Goal: Navigation & Orientation: Find specific page/section

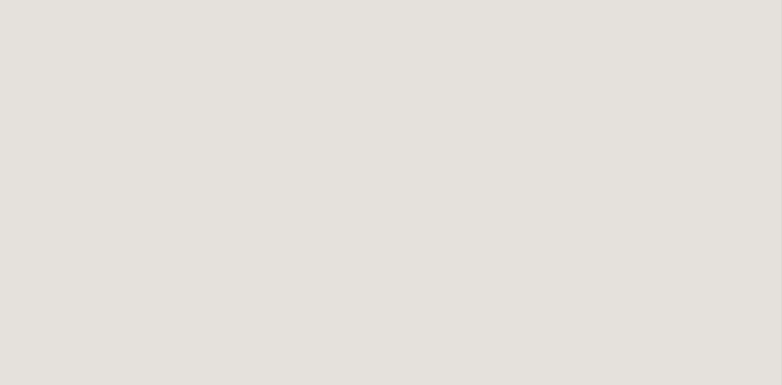
scroll to position [8, 0]
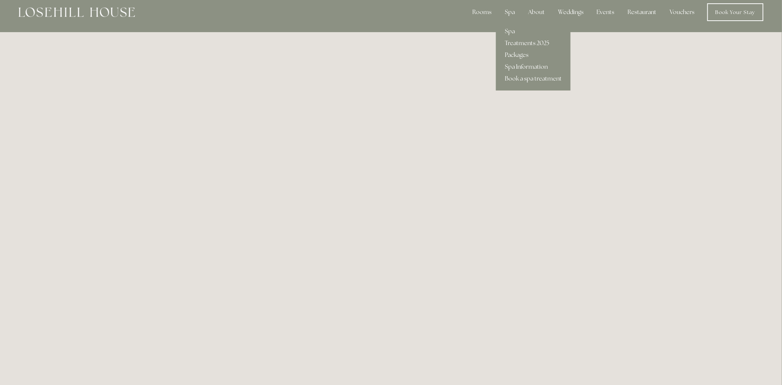
click at [523, 42] on link "Treatments 2025" at bounding box center [533, 43] width 75 height 12
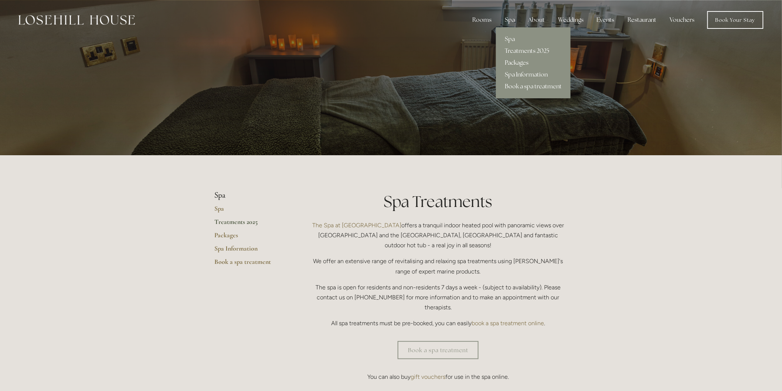
click at [519, 62] on link "Packages" at bounding box center [533, 63] width 75 height 12
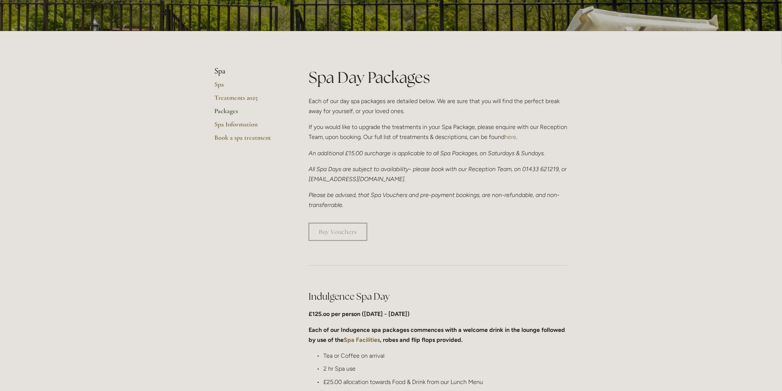
scroll to position [123, 0]
